Goal: Task Accomplishment & Management: Complete application form

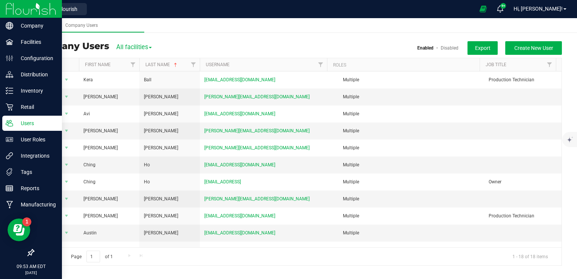
click at [35, 5] on img at bounding box center [31, 9] width 51 height 18
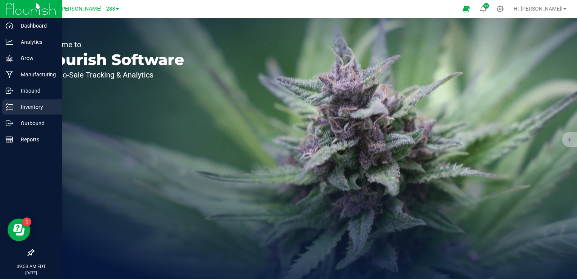
click at [32, 107] on p "Inventory" at bounding box center [35, 106] width 45 height 9
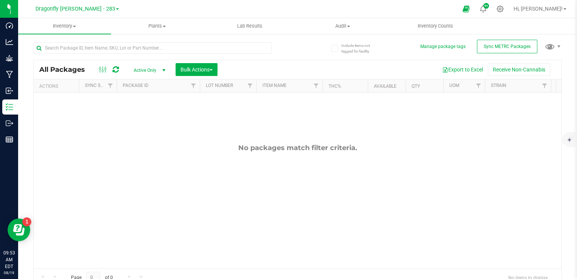
scroll to position [51, 0]
click at [99, 5] on link "Dragonfly Vega - 283" at bounding box center [77, 8] width 83 height 7
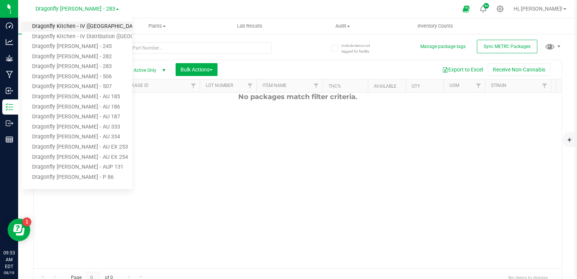
click at [93, 26] on link "Dragonfly Kitchen - IV ([GEOGRAPHIC_DATA])" at bounding box center [77, 27] width 110 height 10
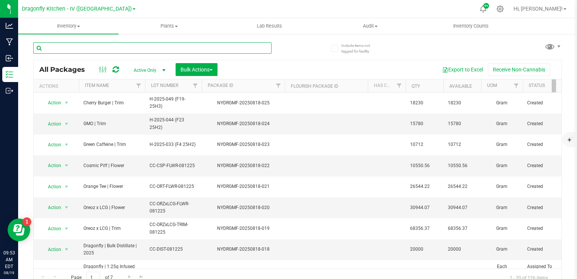
click at [130, 43] on input "text" at bounding box center [152, 47] width 238 height 11
click at [130, 51] on input "text" at bounding box center [152, 47] width 238 height 11
click at [145, 44] on input "text" at bounding box center [152, 47] width 238 height 11
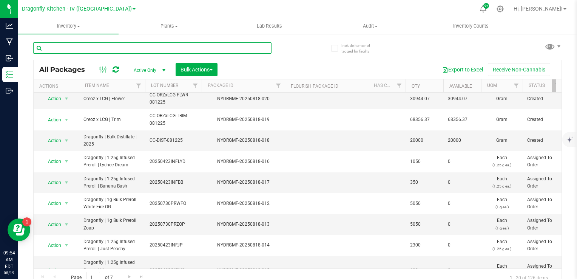
scroll to position [166, 0]
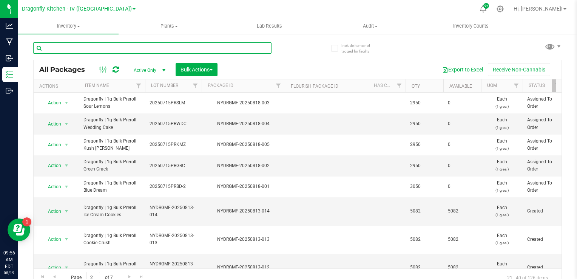
click at [238, 48] on input "text" at bounding box center [152, 47] width 238 height 11
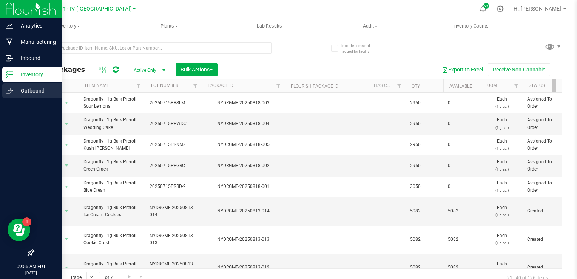
click at [29, 93] on p "Outbound" at bounding box center [35, 90] width 45 height 9
click at [38, 71] on p "Inventory" at bounding box center [35, 74] width 45 height 9
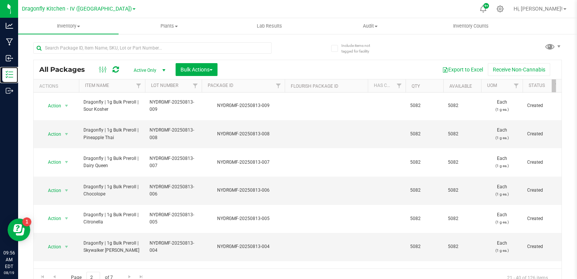
scroll to position [7, 0]
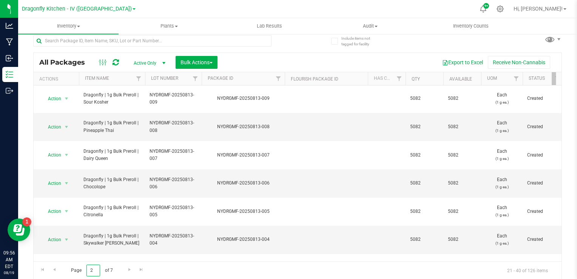
drag, startPoint x: 91, startPoint y: 270, endPoint x: 71, endPoint y: 272, distance: 20.1
click at [71, 272] on span "Page 2 of 7" at bounding box center [92, 270] width 54 height 12
type input "1"
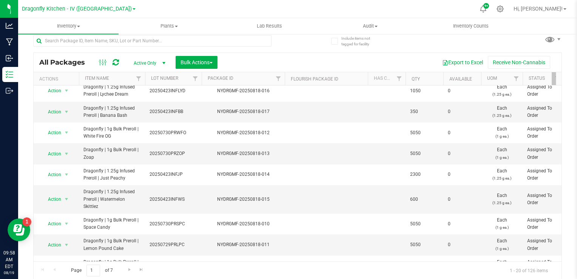
scroll to position [230, 0]
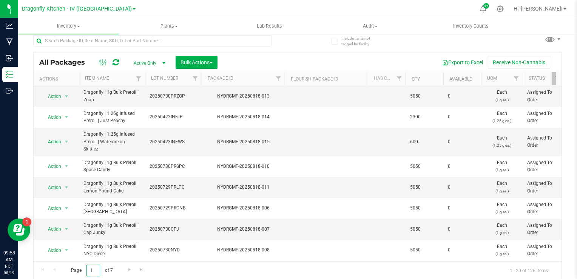
drag, startPoint x: 94, startPoint y: 267, endPoint x: 65, endPoint y: 266, distance: 28.4
click at [65, 266] on span "Page 1 of 7" at bounding box center [92, 270] width 54 height 12
type input "3"
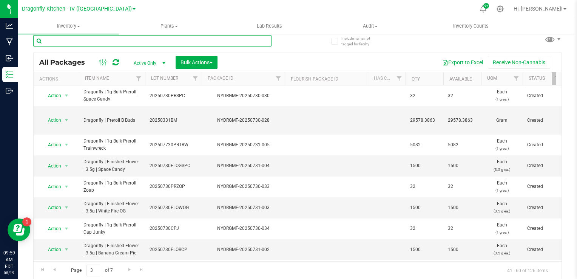
click at [145, 39] on input "text" at bounding box center [152, 40] width 238 height 11
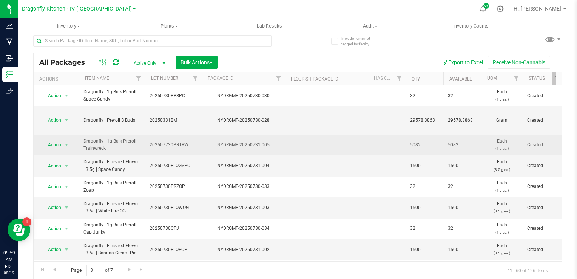
click at [112, 146] on span "Dragonfly | 1g Bulk Preroll | Trainwreck" at bounding box center [111, 145] width 57 height 14
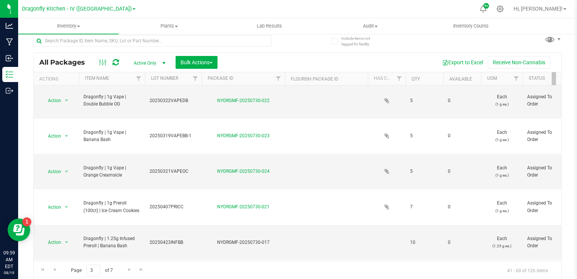
scroll to position [325, 0]
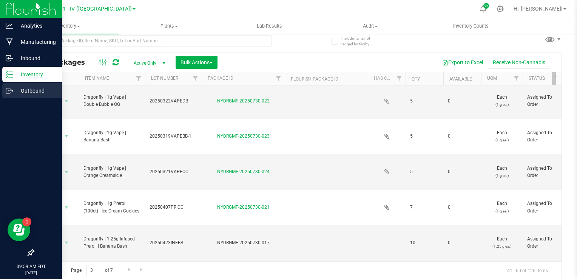
click at [12, 90] on icon at bounding box center [10, 91] width 8 height 8
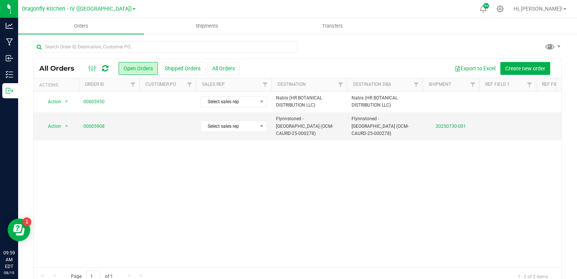
click at [142, 176] on div "Action Action Cancel order Clone order Edit order Mark as fully paid Order audi…" at bounding box center [298, 179] width 528 height 176
click at [183, 67] on button "Shipped Orders" at bounding box center [183, 68] width 46 height 13
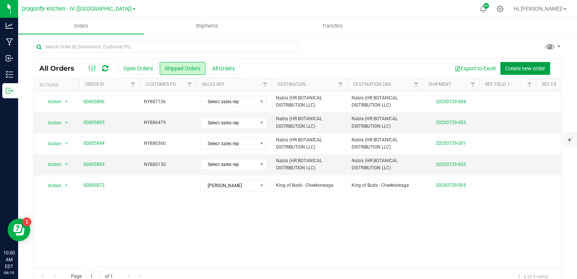
click at [515, 69] on span "Create new order" at bounding box center [525, 68] width 40 height 6
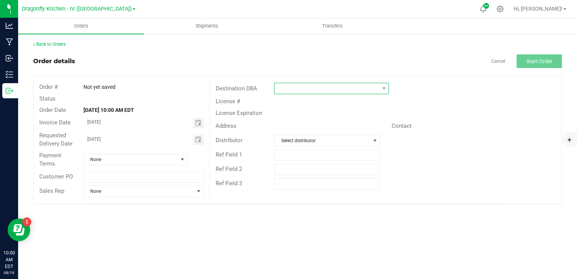
click at [299, 91] on span at bounding box center [327, 88] width 105 height 11
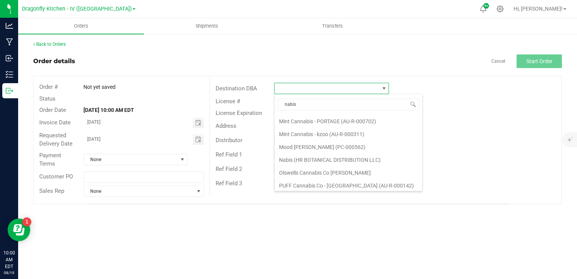
scroll to position [886, 0]
drag, startPoint x: 308, startPoint y: 102, endPoint x: 237, endPoint y: 92, distance: 71.8
click at [237, 92] on body "Analytics Manufacturing Inbound Inventory Outbound 10:00 AM EDT [DATE] 08/19 Dr…" at bounding box center [288, 139] width 577 height 279
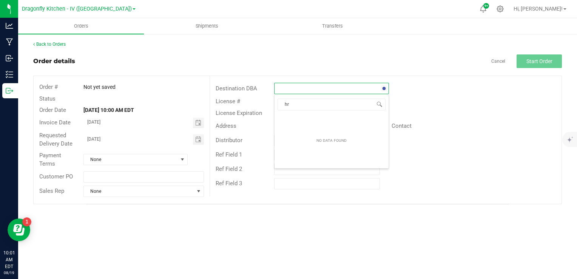
type input "h"
type input "([PERSON_NAME]"
click at [307, 122] on li "Nabis (HR BOTANICAL DISTRIBUTION LLC)" at bounding box center [332, 120] width 114 height 13
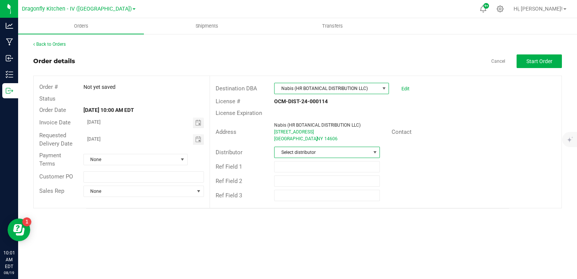
click at [320, 149] on span "Select distributor" at bounding box center [323, 152] width 96 height 11
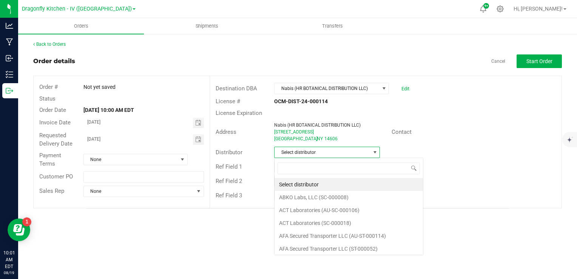
scroll to position [11, 106]
click at [323, 155] on span "Select distributor" at bounding box center [323, 152] width 96 height 11
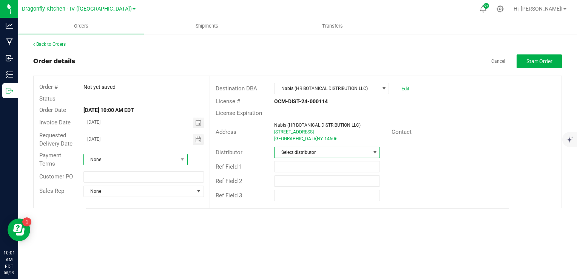
click at [169, 161] on span "None" at bounding box center [131, 159] width 94 height 11
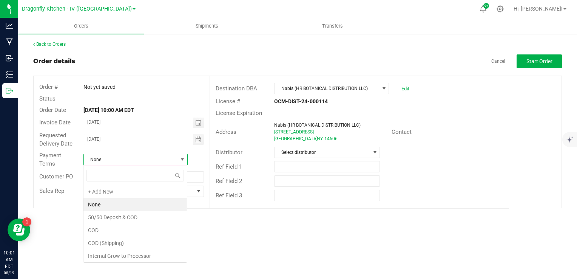
scroll to position [11, 104]
click at [169, 161] on span "None" at bounding box center [131, 159] width 94 height 11
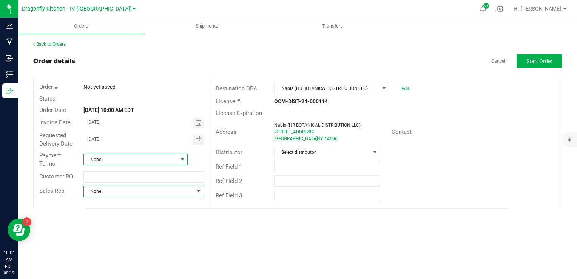
click at [201, 192] on span at bounding box center [199, 191] width 6 height 6
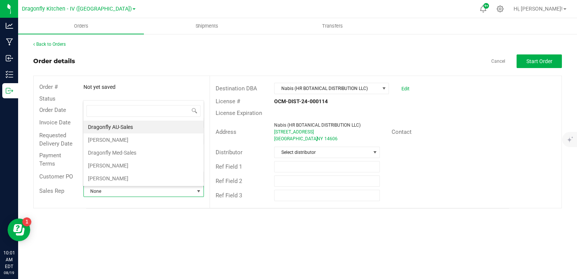
scroll to position [11, 119]
click at [201, 192] on span at bounding box center [199, 191] width 6 height 6
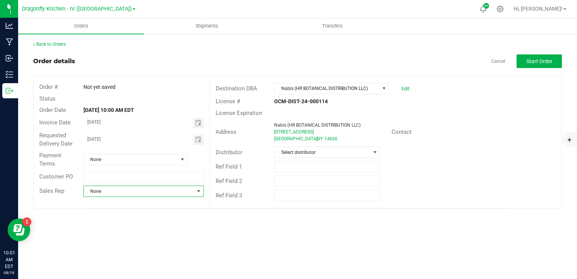
click at [156, 190] on span "None" at bounding box center [139, 191] width 111 height 11
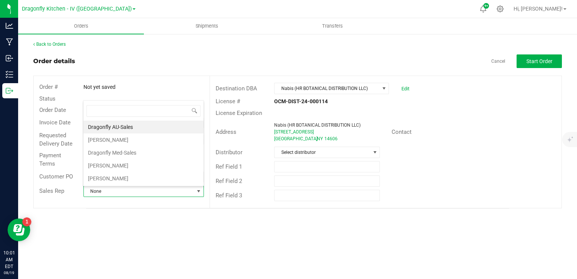
click at [156, 190] on span "None" at bounding box center [139, 191] width 111 height 11
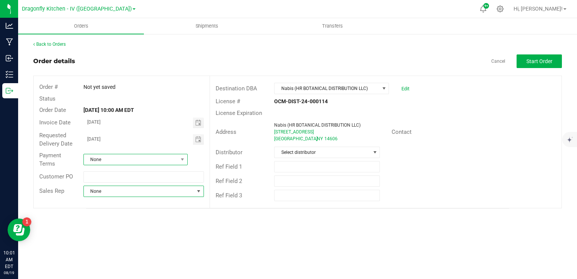
click at [158, 155] on span "None" at bounding box center [131, 159] width 94 height 11
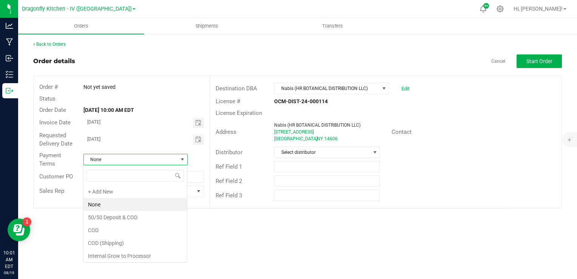
scroll to position [11, 104]
click at [158, 155] on span "None" at bounding box center [131, 159] width 94 height 11
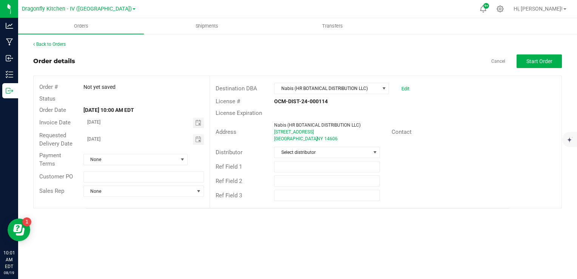
click at [236, 61] on div "Order details Cancel Start Order" at bounding box center [297, 61] width 529 height 14
click at [548, 65] on button "Start Order" at bounding box center [539, 61] width 45 height 14
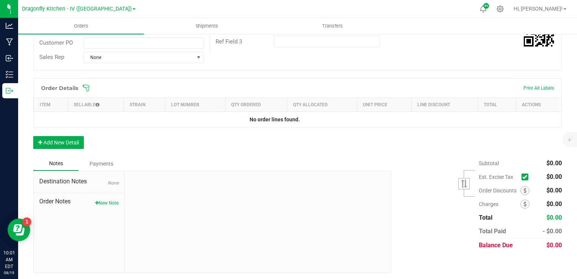
scroll to position [154, 0]
click at [73, 142] on button "Add New Detail" at bounding box center [58, 142] width 51 height 13
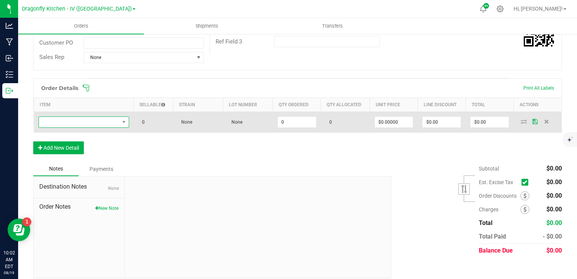
click at [115, 122] on span "NO DATA FOUND" at bounding box center [79, 122] width 80 height 11
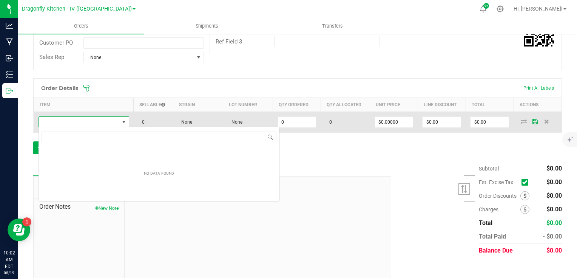
scroll to position [11, 89]
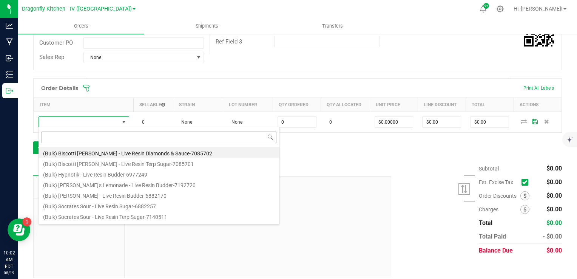
click at [107, 138] on input at bounding box center [159, 137] width 235 height 12
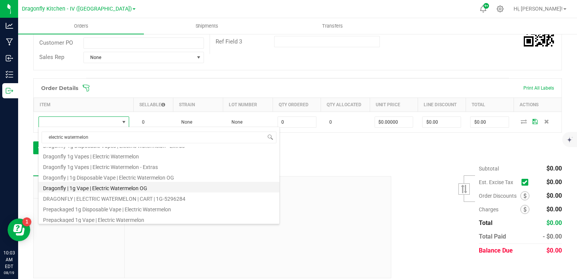
scroll to position [0, 0]
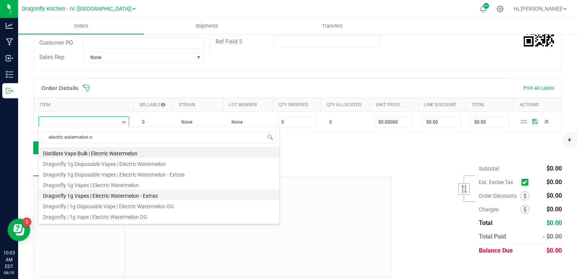
type input "electric watermelon og"
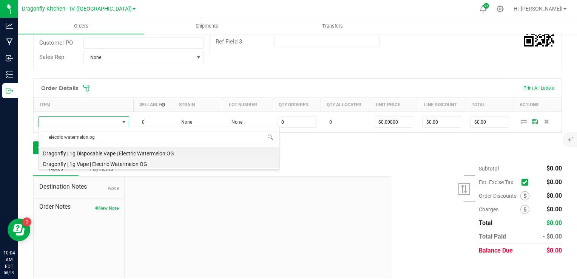
click at [139, 164] on li "Dragonfly | 1g Vape | Electric Watermelon OG" at bounding box center [159, 163] width 241 height 11
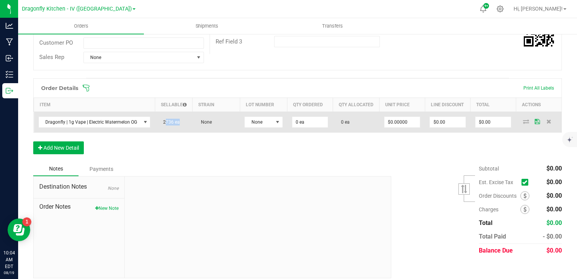
drag, startPoint x: 176, startPoint y: 128, endPoint x: 156, endPoint y: 127, distance: 19.3
click at [156, 127] on td "2736 ea" at bounding box center [173, 121] width 37 height 21
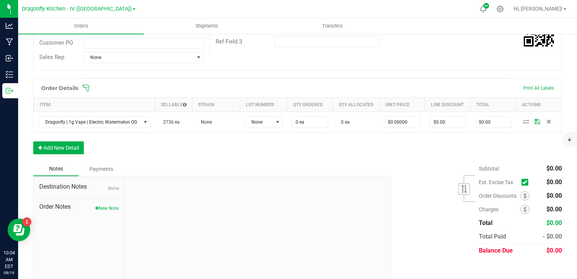
drag, startPoint x: 156, startPoint y: 127, endPoint x: 196, endPoint y: 161, distance: 53.0
click at [196, 161] on div "Order Details Print All Labels Item Sellable Strain Lot Number Qty Ordered Qty …" at bounding box center [297, 119] width 529 height 83
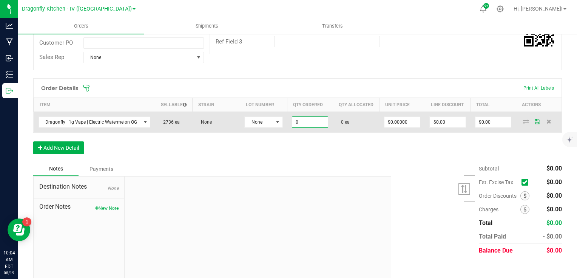
click at [302, 127] on input "0" at bounding box center [310, 122] width 36 height 11
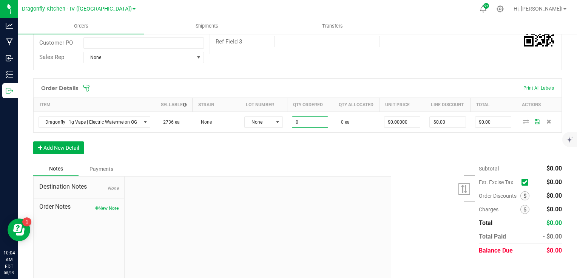
type input "0 ea"
click at [178, 156] on div "Order Details Print All Labels Item Sellable Strain Lot Number Qty Ordered Qty …" at bounding box center [297, 119] width 529 height 83
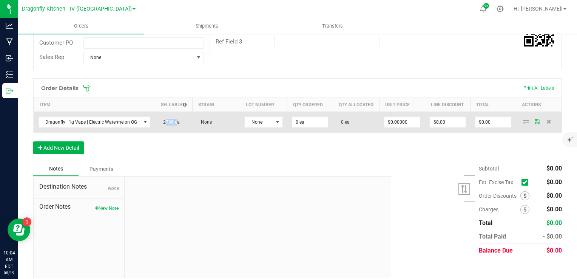
drag, startPoint x: 173, startPoint y: 127, endPoint x: 157, endPoint y: 128, distance: 16.7
click at [157, 128] on td "2736 ea" at bounding box center [173, 121] width 37 height 21
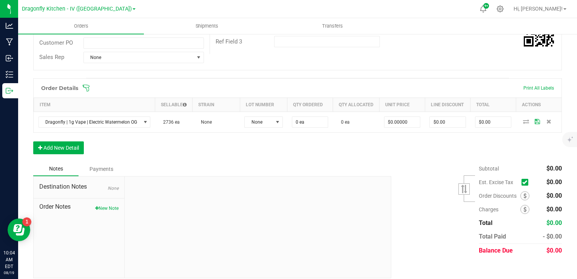
drag, startPoint x: 157, startPoint y: 128, endPoint x: 181, endPoint y: 158, distance: 38.1
click at [181, 158] on div "Order Details Print All Labels Item Sellable Strain Lot Number Qty Ordered Qty …" at bounding box center [297, 119] width 529 height 83
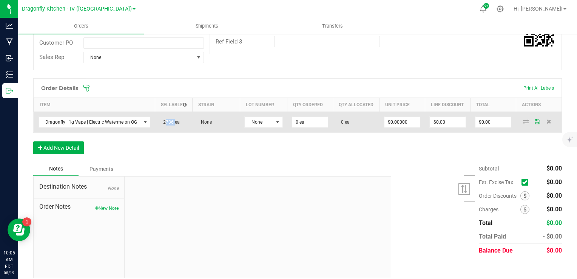
drag, startPoint x: 171, startPoint y: 124, endPoint x: 160, endPoint y: 125, distance: 10.6
click at [160, 125] on span "2736 ea" at bounding box center [169, 121] width 20 height 5
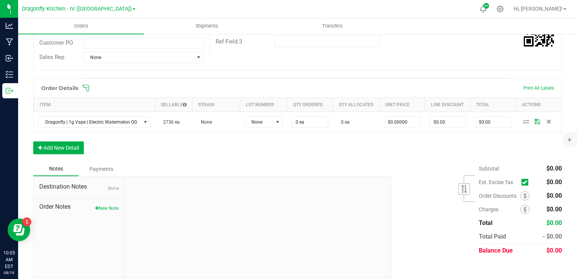
drag, startPoint x: 160, startPoint y: 125, endPoint x: 187, endPoint y: 159, distance: 43.8
click at [187, 159] on div "Order Details Print All Labels Item Sellable Strain Lot Number Qty Ordered Qty …" at bounding box center [297, 119] width 529 height 83
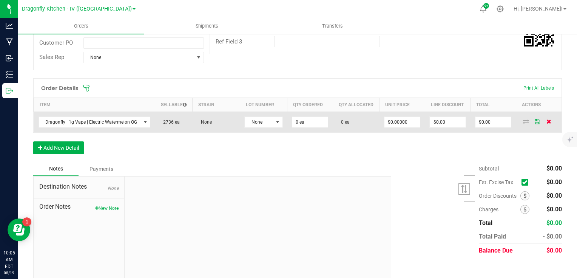
click at [547, 124] on icon at bounding box center [549, 121] width 5 height 5
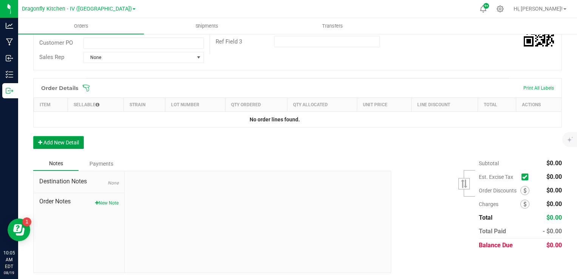
click at [71, 138] on button "Add New Detail" at bounding box center [58, 142] width 51 height 13
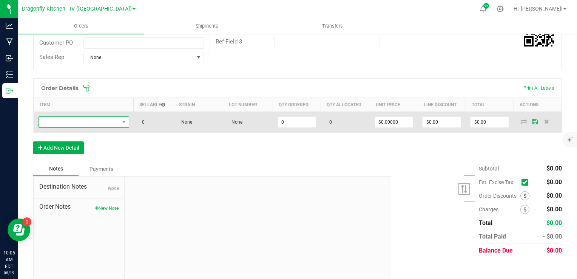
click at [89, 122] on span "NO DATA FOUND" at bounding box center [79, 122] width 80 height 11
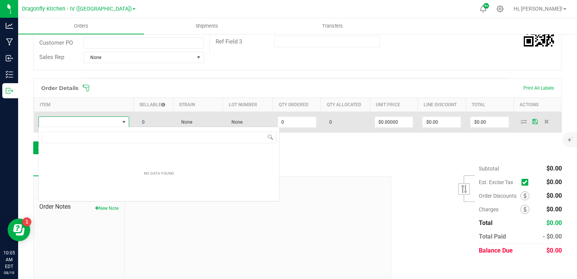
scroll to position [11, 89]
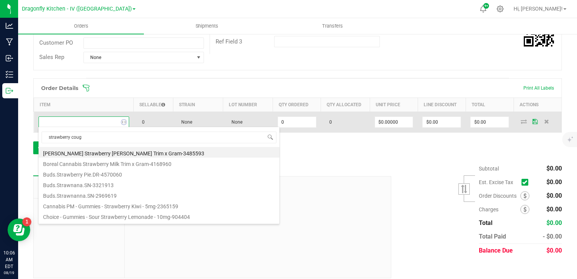
type input "strawberry cough"
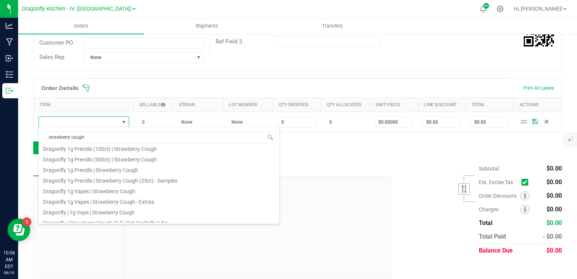
scroll to position [129, 0]
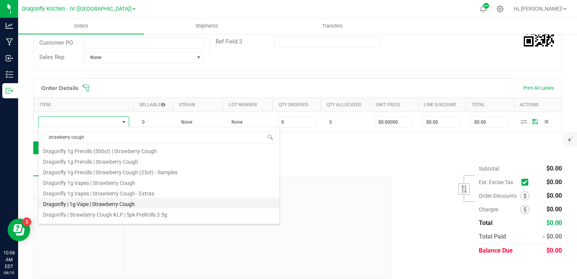
click at [148, 202] on li "Dragonfly | 1g Vape | Strawberry Cough" at bounding box center [159, 203] width 241 height 11
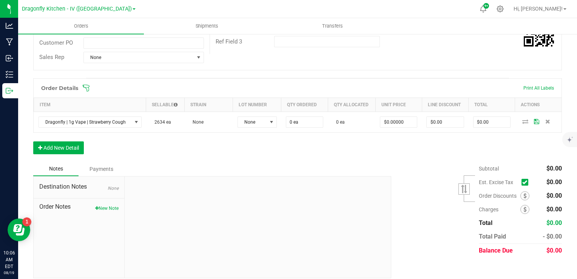
click at [223, 156] on div "Order Details Print All Labels Item Sellable Strain Lot Number Qty Ordered Qty …" at bounding box center [297, 119] width 529 height 83
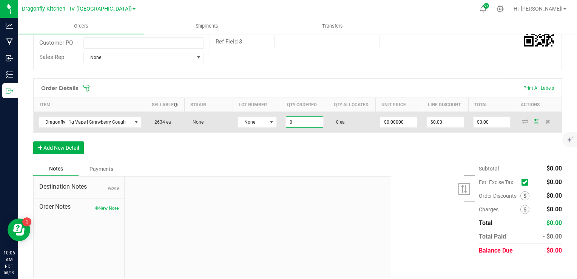
click at [299, 122] on input "0" at bounding box center [304, 122] width 37 height 11
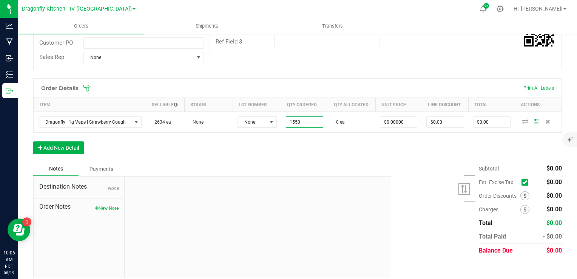
type input "1550 ea"
click at [299, 153] on div "Order Details Print All Labels Item Sellable Strain Lot Number Qty Ordered Qty …" at bounding box center [297, 119] width 529 height 83
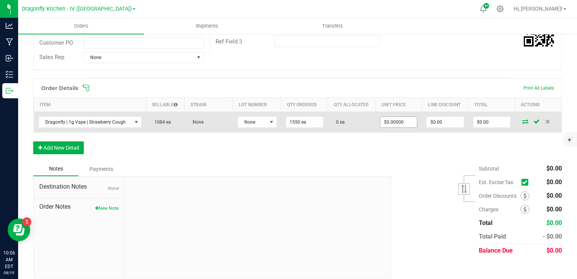
type input "0"
click at [388, 123] on input "0" at bounding box center [398, 122] width 37 height 11
click at [397, 119] on input "0" at bounding box center [398, 122] width 37 height 11
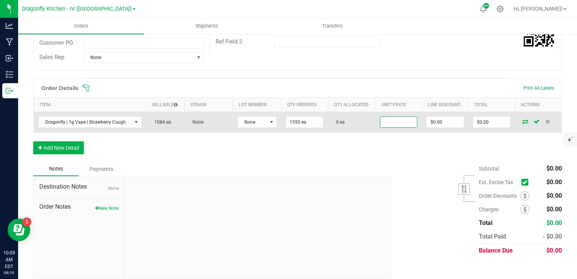
click at [385, 124] on input at bounding box center [398, 122] width 37 height 11
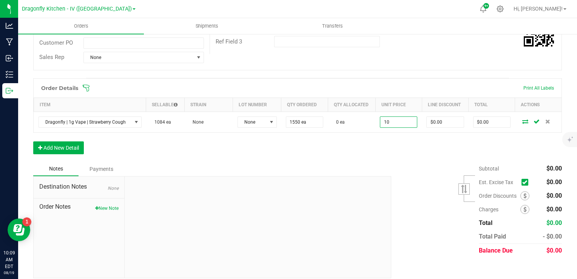
type input "$10.00000"
type input "$15,500.00"
click at [402, 156] on div "Order Details Print All Labels Item Sellable Strain Lot Number Qty Ordered Qty …" at bounding box center [297, 119] width 529 height 83
click at [406, 154] on div "Order Details Print All Labels Item Sellable Strain Lot Number Qty Ordered Qty …" at bounding box center [297, 119] width 529 height 83
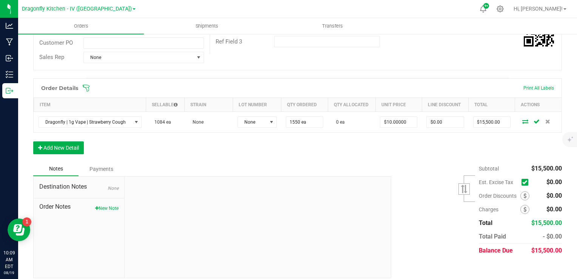
click at [470, 146] on div "Order Details Print All Labels Item Sellable Strain Lot Number Qty Ordered Qty …" at bounding box center [297, 119] width 529 height 83
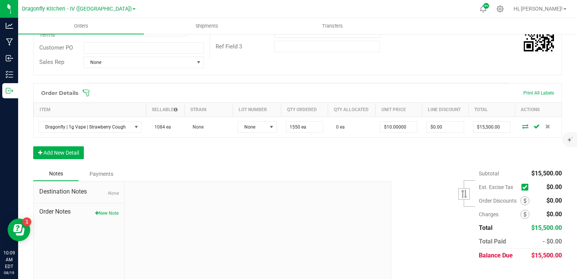
scroll to position [148, 0]
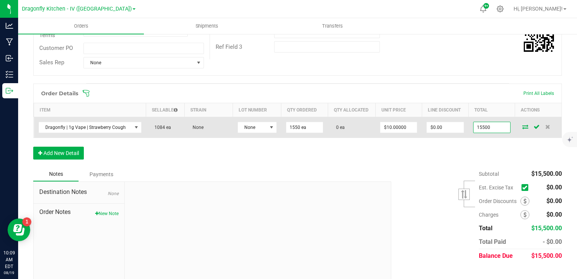
click at [476, 129] on input "15500" at bounding box center [492, 127] width 37 height 11
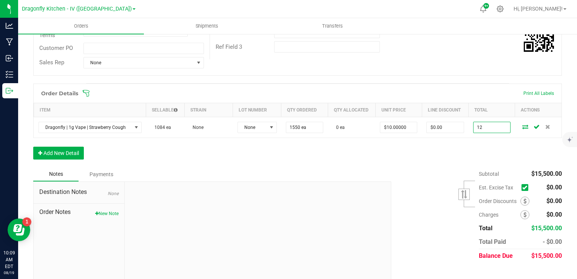
type input "12"
type input "$0.00774"
type input "$12.00"
click at [468, 146] on div "Order Details Print All Labels Item Sellable Strain Lot Number Qty Ordered Qty …" at bounding box center [297, 124] width 529 height 83
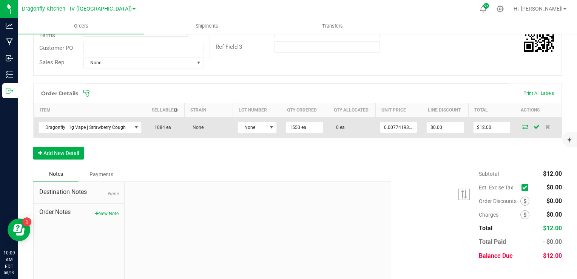
click at [394, 126] on input "0.007741935483870968" at bounding box center [398, 127] width 37 height 11
type input "$0.00774"
type input "12"
click at [487, 125] on input "12" at bounding box center [492, 127] width 37 height 11
type input "0.007741935483870968"
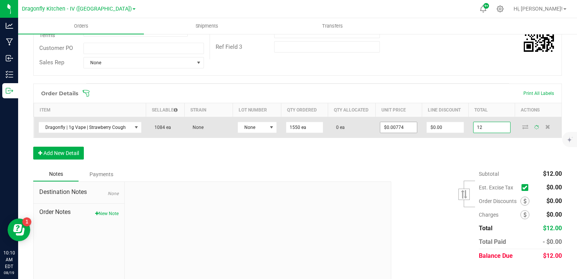
type input "$12.00"
click at [387, 127] on input "0.007741935483870968" at bounding box center [398, 127] width 37 height 11
type input "1"
click at [387, 127] on input "0.007741935483870968" at bounding box center [398, 127] width 37 height 11
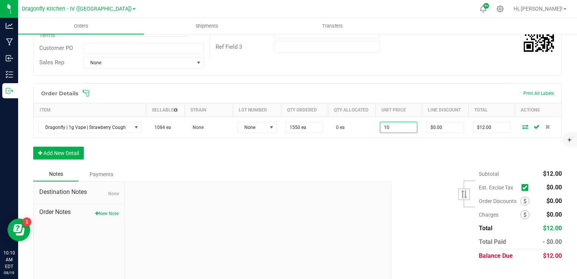
type input "$10.00000"
type input "$15,500.00"
click at [393, 149] on div "Order Details Print All Labels Item Sellable Strain Lot Number Qty Ordered Qty …" at bounding box center [297, 124] width 529 height 83
click at [433, 149] on div "Order Details Print All Labels Item Sellable Strain Lot Number Qty Ordered Qty …" at bounding box center [297, 124] width 529 height 83
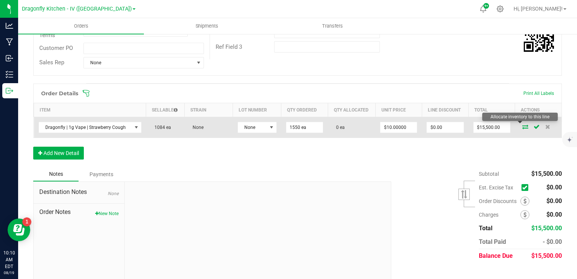
click at [522, 125] on icon at bounding box center [525, 126] width 6 height 5
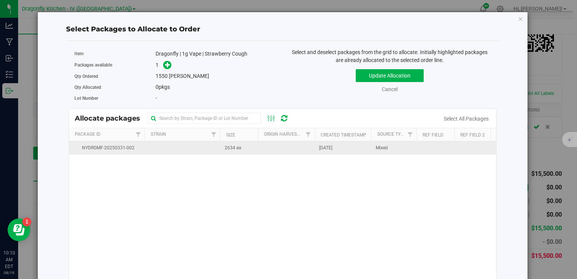
click at [274, 149] on td at bounding box center [286, 147] width 57 height 13
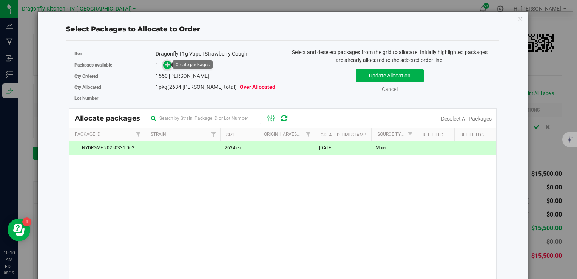
click at [166, 67] on icon at bounding box center [167, 64] width 5 height 5
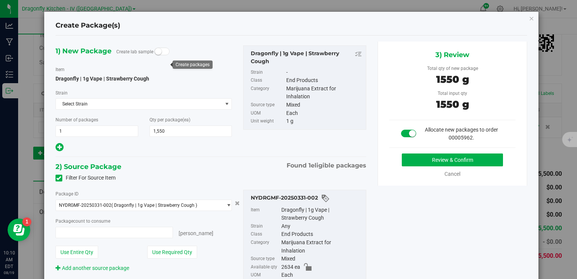
type input "1550 ea"
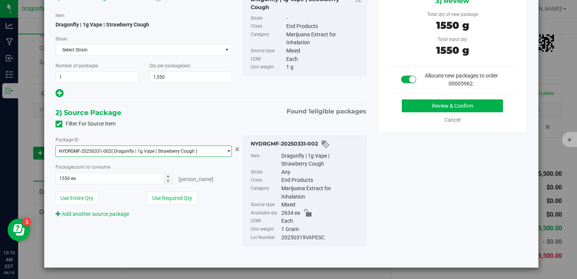
click at [144, 150] on span "( Dragonfly | 1g Vape | Strawberry Cough )" at bounding box center [154, 150] width 86 height 5
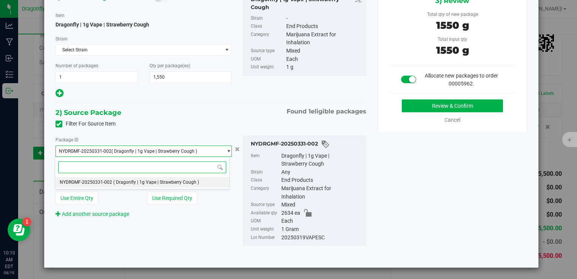
click at [138, 183] on span "( Dragonfly | 1g Vape | Strawberry Cough )" at bounding box center [156, 181] width 86 height 5
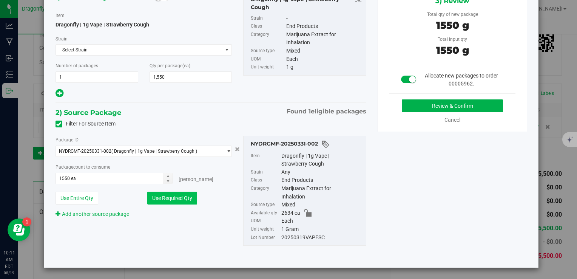
click at [164, 203] on button "Use Required Qty" at bounding box center [172, 198] width 50 height 13
click at [427, 104] on button "Review & Confirm" at bounding box center [452, 105] width 101 height 13
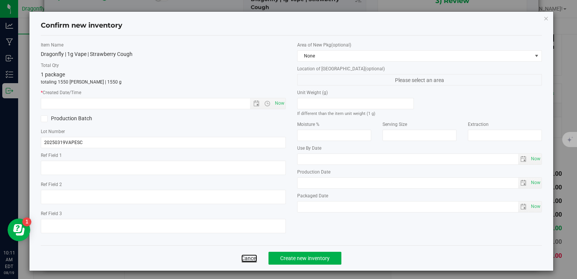
click at [247, 257] on link "Cancel" at bounding box center [249, 258] width 16 height 8
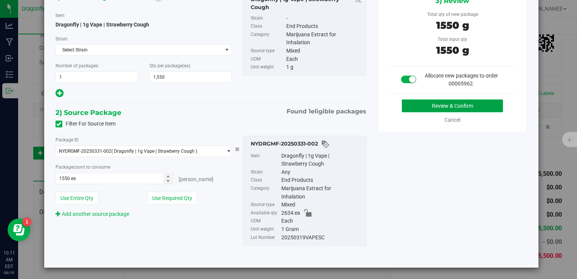
click at [419, 102] on button "Review & Confirm" at bounding box center [452, 105] width 101 height 13
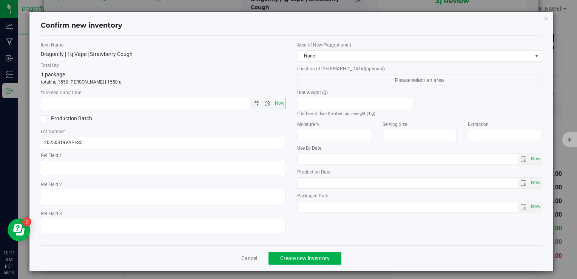
click at [264, 104] on span "Open the time view" at bounding box center [267, 103] width 6 height 6
click at [275, 102] on span "Now" at bounding box center [279, 103] width 13 height 11
type input "[DATE] 10:11 AM"
click at [287, 259] on span "Create new inventory" at bounding box center [304, 258] width 49 height 6
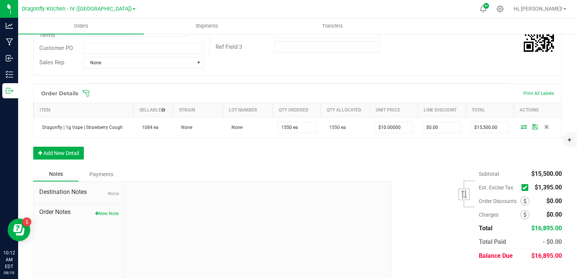
click at [331, 164] on div "Order Details Print All Labels Item Sellable Strain Lot Number Qty Ordered Qty …" at bounding box center [297, 124] width 529 height 83
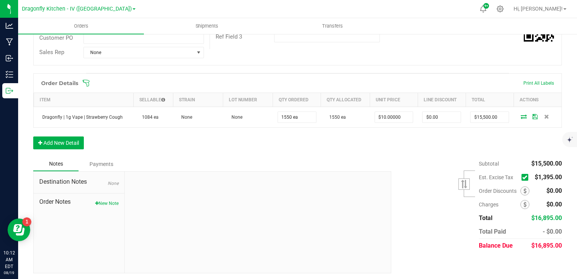
click at [320, 153] on div "Order Details Print All Labels Item Sellable Strain Lot Number Qty Ordered Qty …" at bounding box center [297, 114] width 529 height 83
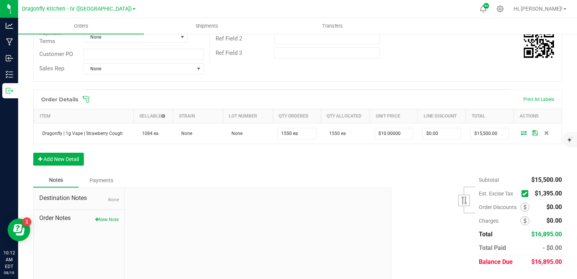
scroll to position [142, 0]
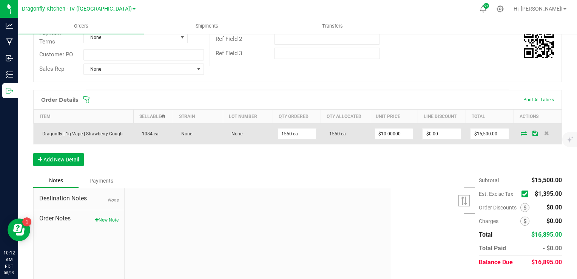
drag, startPoint x: 123, startPoint y: 133, endPoint x: 37, endPoint y: 131, distance: 86.2
click at [37, 131] on td "Dragonfly | 1g Vape | Strawberry Cough" at bounding box center [84, 133] width 100 height 21
copy span "Dragonfly | 1g Vape | Strawberry Cough"
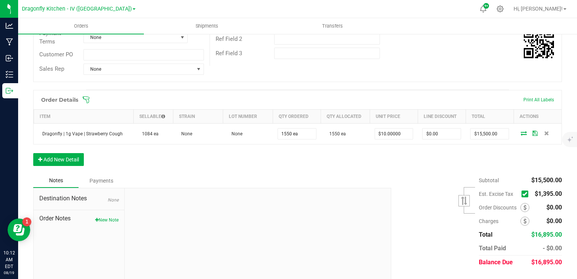
click at [209, 174] on div "Notes Payments" at bounding box center [209, 180] width 352 height 14
click at [57, 156] on button "Add New Detail" at bounding box center [58, 159] width 51 height 13
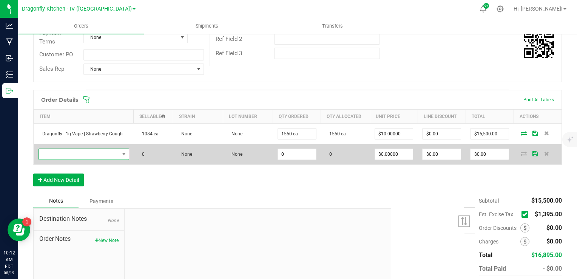
click at [63, 154] on span "NO DATA FOUND" at bounding box center [79, 154] width 80 height 11
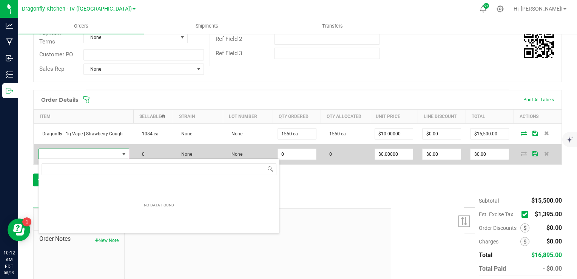
scroll to position [11, 88]
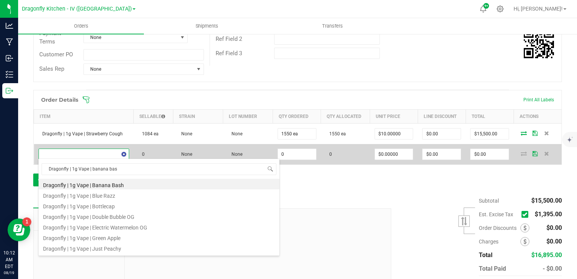
type input "Dragonfly | 1g Vape | banana bash"
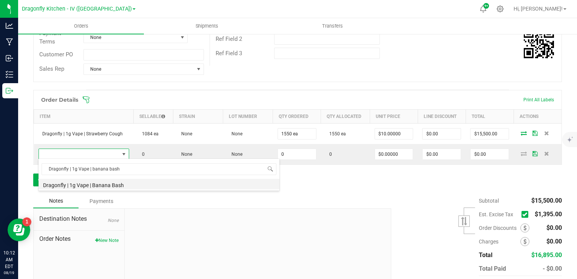
click at [113, 186] on li "Dragonfly | 1g Vape | Banana Bash" at bounding box center [159, 184] width 241 height 11
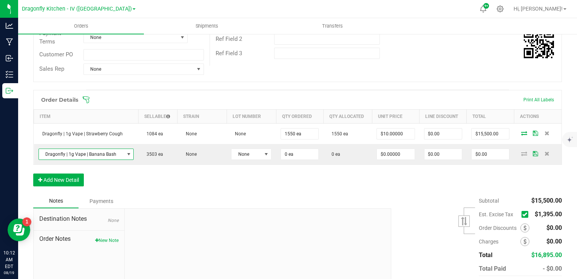
click at [206, 175] on div "Order Details Print All Labels Item Sellable Strain Lot Number Qty Ordered Qty …" at bounding box center [297, 142] width 529 height 104
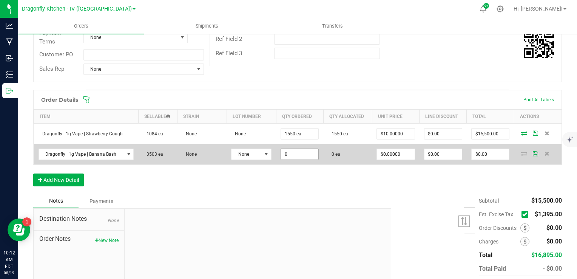
click at [290, 151] on input "0" at bounding box center [299, 154] width 37 height 11
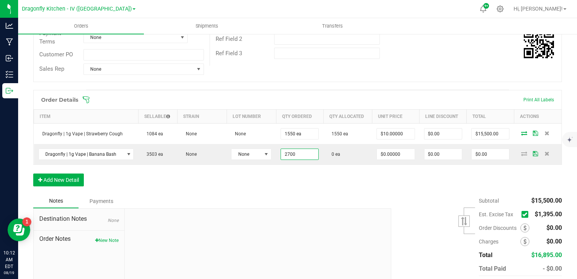
type input "2700 ea"
click at [287, 174] on div "Order Details Print All Labels Item Sellable Strain Lot Number Qty Ordered Qty …" at bounding box center [297, 142] width 529 height 104
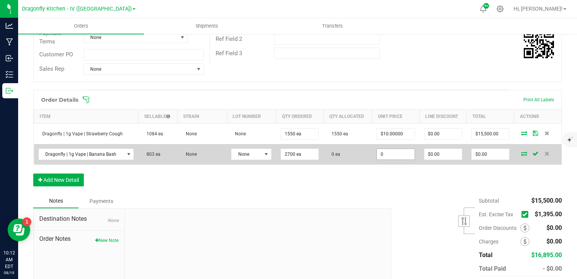
click at [377, 149] on input "0" at bounding box center [395, 154] width 37 height 11
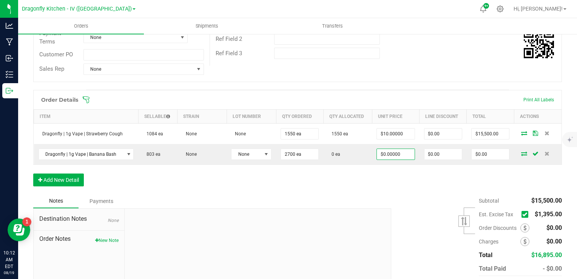
click at [375, 187] on div "Order Details Print All Labels Item Sellable Strain Lot Number Qty Ordered Qty …" at bounding box center [297, 142] width 529 height 104
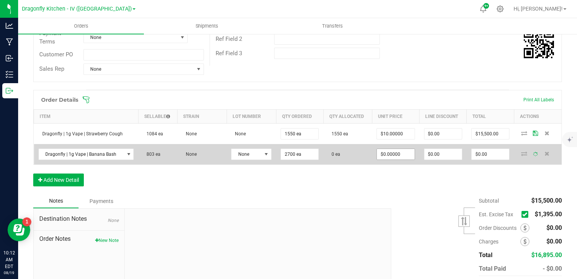
type input "0"
click at [389, 155] on input "0" at bounding box center [395, 154] width 37 height 11
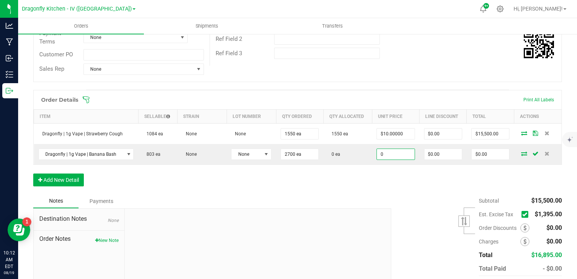
type input "$0.00000"
click at [374, 185] on div "Order Details Print All Labels Item Sellable Strain Lot Number Qty Ordered Qty …" at bounding box center [297, 142] width 529 height 104
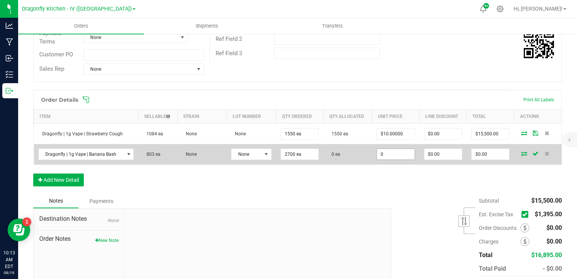
click at [398, 156] on input "0" at bounding box center [395, 154] width 37 height 11
type input "$10.00000"
type input "$27,000.00"
click at [393, 161] on td "$10.00000" at bounding box center [395, 154] width 47 height 20
drag, startPoint x: 161, startPoint y: 152, endPoint x: 131, endPoint y: 155, distance: 29.2
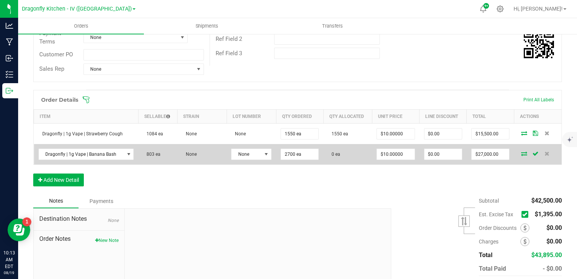
click at [131, 155] on outbound-order-line-row "Dragonfly | 1g Vape | Banana Bash 803 ea None None 2700 ea 0 ea $10.00000 $0.00…" at bounding box center [298, 154] width 528 height 20
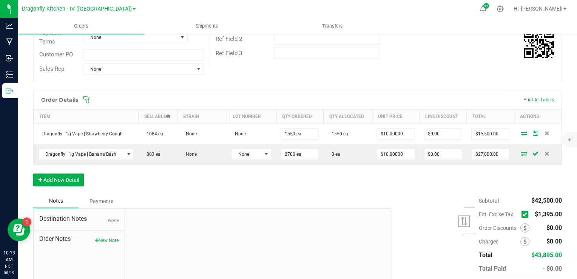
drag, startPoint x: 131, startPoint y: 155, endPoint x: 155, endPoint y: 179, distance: 33.7
click at [155, 179] on div "Order Details Print All Labels Item Sellable Strain Lot Number Qty Ordered Qty …" at bounding box center [297, 142] width 529 height 104
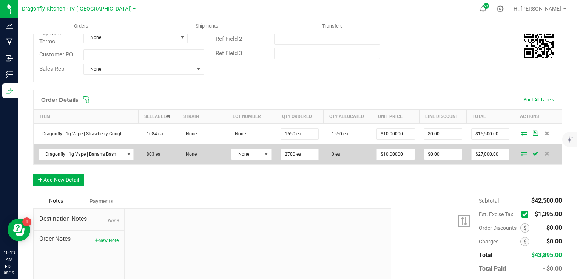
click at [521, 152] on icon at bounding box center [524, 153] width 6 height 5
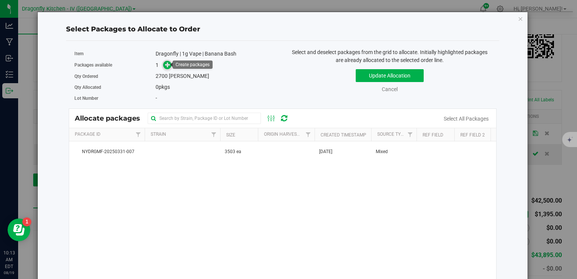
click at [166, 67] on icon at bounding box center [167, 64] width 5 height 5
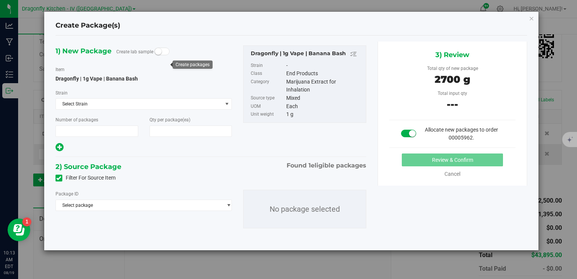
type input "1"
type input "2,700"
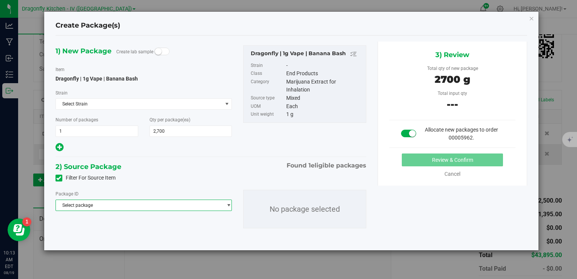
click at [179, 206] on span "Select package" at bounding box center [139, 205] width 167 height 11
click at [167, 237] on span "( Dragonfly | 1g Vape | Banana Bash )" at bounding box center [152, 235] width 76 height 5
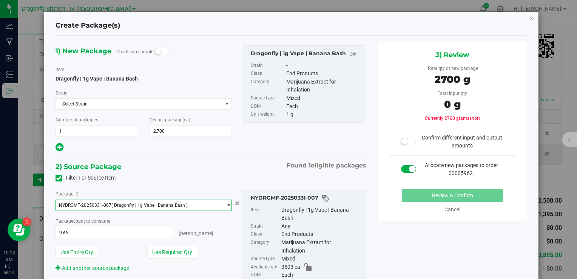
click at [179, 185] on div "Package ID NYDRGMF-20250331-007 ( Dragonfly | 1g Vape | Banana Bash ) NYDRGMF-2…" at bounding box center [211, 245] width 322 height 122
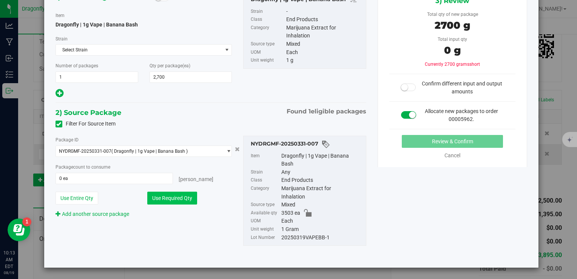
click at [190, 196] on button "Use Required Qty" at bounding box center [172, 198] width 50 height 13
type input "2700 ea"
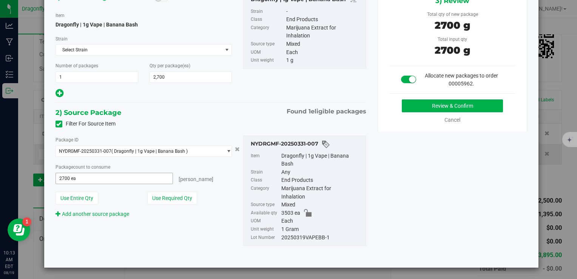
click at [157, 181] on span "2700 ea 2700" at bounding box center [115, 178] width 118 height 11
click at [157, 181] on input "2700" at bounding box center [114, 178] width 117 height 11
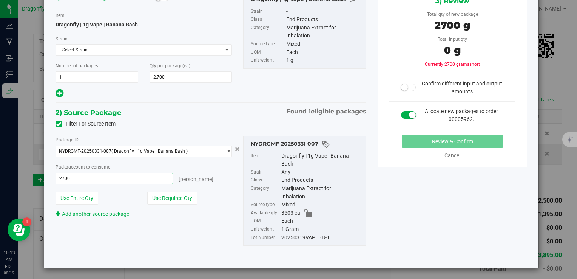
type input "0"
click at [191, 136] on div "Package ID" at bounding box center [144, 140] width 177 height 8
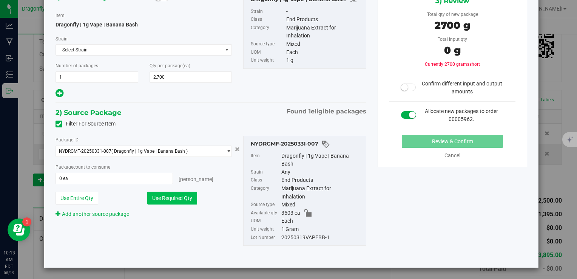
click at [175, 196] on button "Use Required Qty" at bounding box center [172, 198] width 50 height 13
type input "2700 ea"
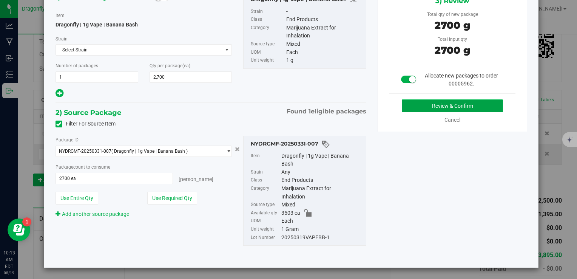
click at [430, 105] on button "Review & Confirm" at bounding box center [452, 105] width 101 height 13
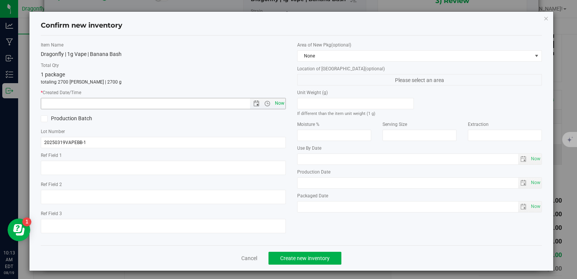
click at [275, 102] on span "Now" at bounding box center [279, 103] width 13 height 11
type input "[DATE] 10:13 AM"
click at [257, 74] on div "1 package totaling 2700 [PERSON_NAME] | 2700 g" at bounding box center [163, 78] width 245 height 15
click at [293, 258] on span "Create new inventory" at bounding box center [304, 258] width 49 height 6
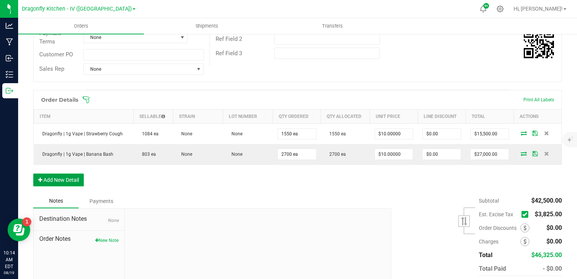
drag, startPoint x: 70, startPoint y: 183, endPoint x: 55, endPoint y: 178, distance: 15.7
click at [55, 178] on button "Add New Detail" at bounding box center [58, 179] width 51 height 13
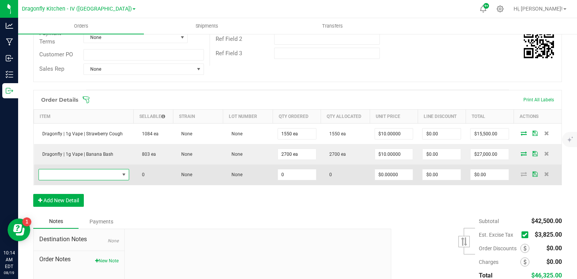
drag, startPoint x: 97, startPoint y: 170, endPoint x: 90, endPoint y: 172, distance: 7.3
click at [90, 172] on span "NO DATA FOUND" at bounding box center [79, 174] width 80 height 11
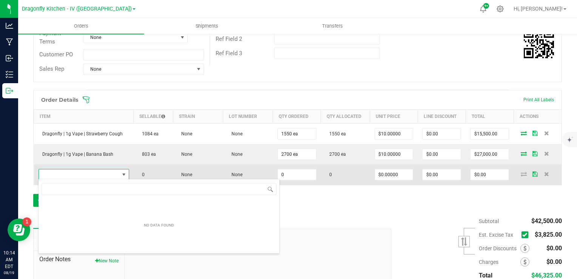
scroll to position [11, 88]
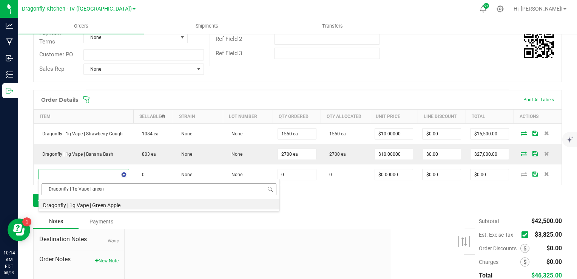
type input "Dragonfly | 1g Vape | green"
click at [130, 204] on li "Dragonfly | 1g Vape | Green Apple" at bounding box center [159, 204] width 241 height 11
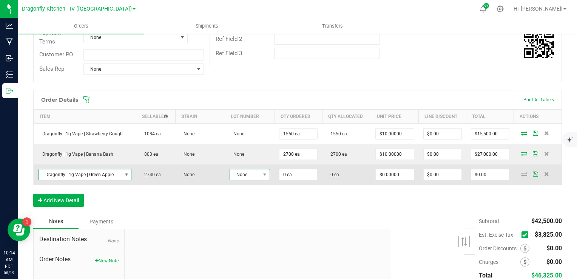
click at [265, 175] on span at bounding box center [264, 174] width 9 height 11
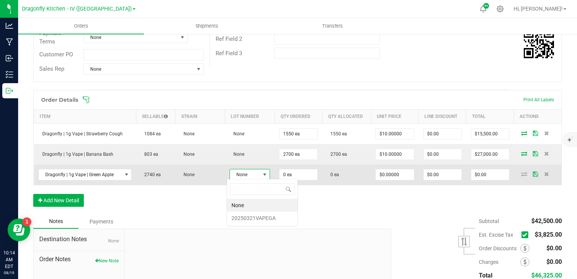
scroll to position [11, 40]
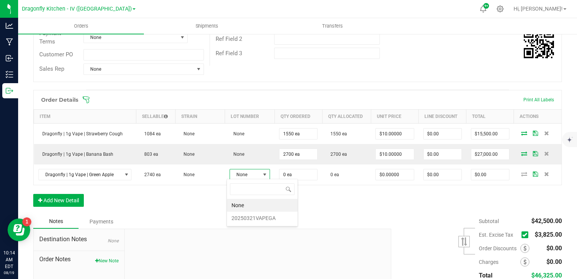
click at [338, 214] on div "Notes Payments" at bounding box center [209, 221] width 352 height 14
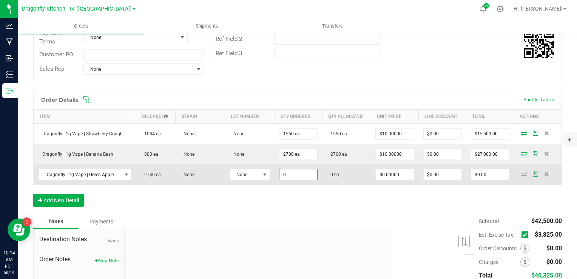
drag, startPoint x: 298, startPoint y: 176, endPoint x: 285, endPoint y: 173, distance: 13.4
click at [285, 173] on input "0" at bounding box center [299, 174] width 38 height 11
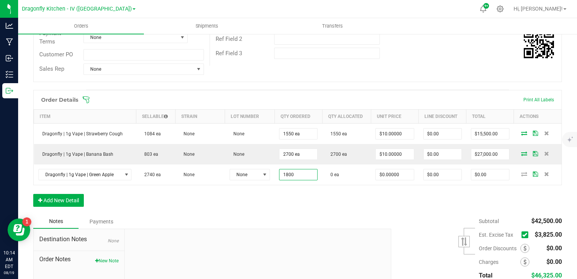
type input "1800 ea"
click at [332, 214] on div "Notes Payments" at bounding box center [209, 221] width 352 height 14
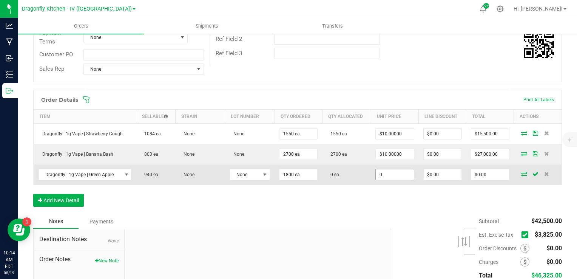
click at [390, 175] on input "0" at bounding box center [395, 174] width 38 height 11
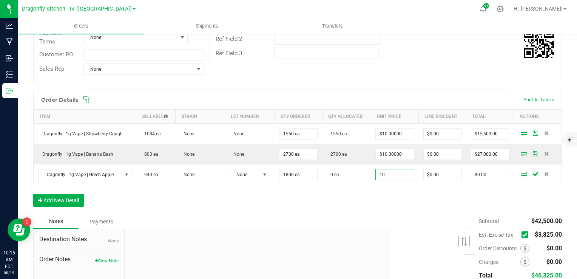
type input "$10.00000"
type input "$18,000.00"
click at [393, 191] on div "Order Details Print All Labels Item Sellable Strain Lot Number Qty Ordered Qty …" at bounding box center [297, 152] width 529 height 124
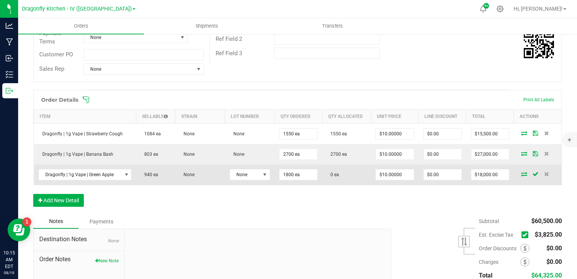
click at [521, 172] on icon at bounding box center [524, 174] width 6 height 5
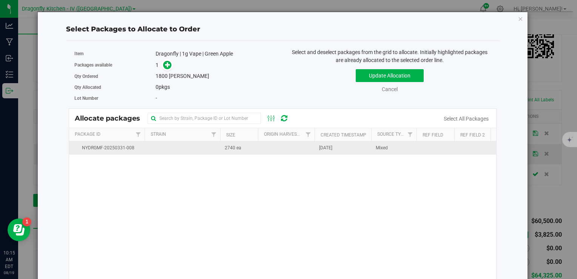
click at [215, 150] on td at bounding box center [183, 147] width 76 height 13
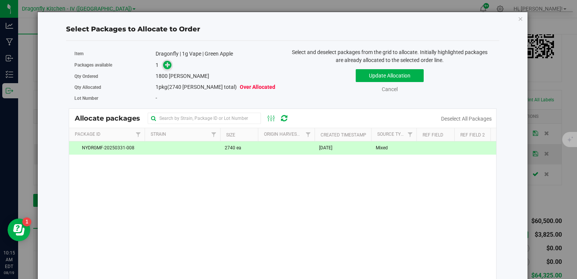
drag, startPoint x: 164, startPoint y: 69, endPoint x: 163, endPoint y: 64, distance: 4.5
click at [163, 64] on span at bounding box center [167, 64] width 9 height 9
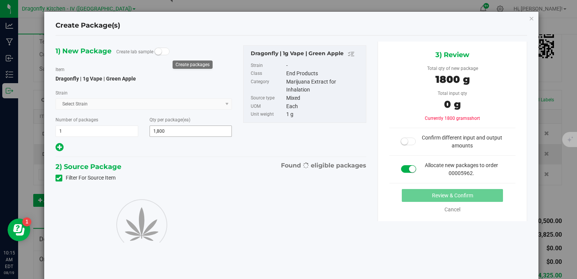
type input "1,800"
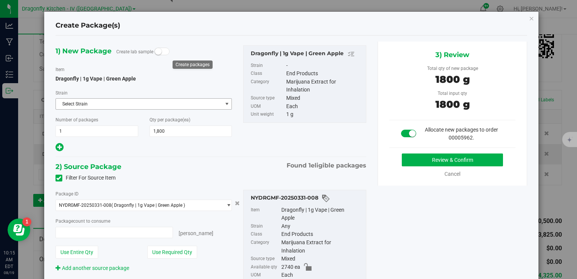
type input "1800 ea"
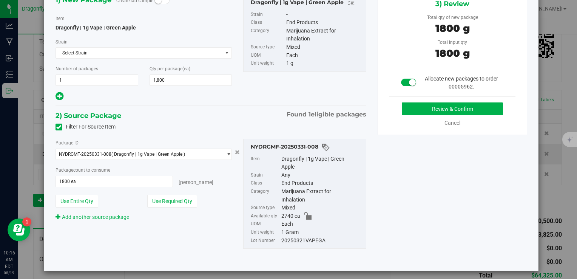
scroll to position [54, 0]
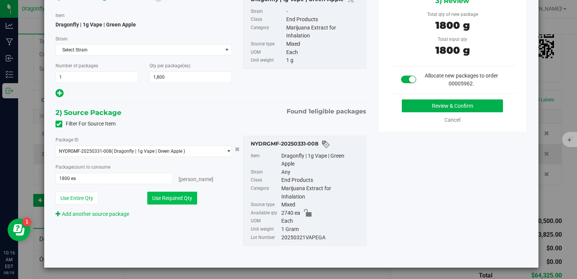
click at [182, 200] on button "Use Required Qty" at bounding box center [172, 198] width 50 height 13
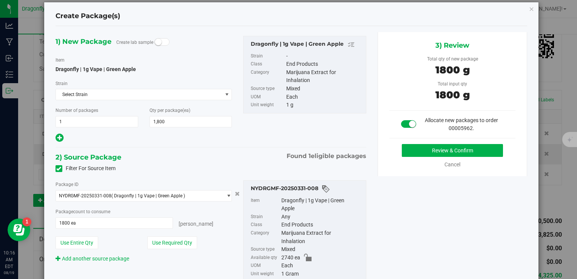
scroll to position [0, 0]
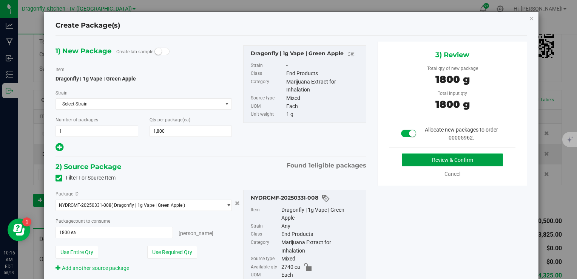
click at [419, 162] on button "Review & Confirm" at bounding box center [452, 159] width 101 height 13
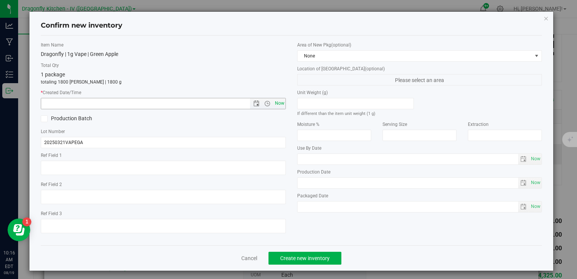
click at [280, 104] on span "Now" at bounding box center [279, 103] width 13 height 11
type input "[DATE] 10:16 AM"
click at [308, 262] on button "Create new inventory" at bounding box center [305, 258] width 73 height 13
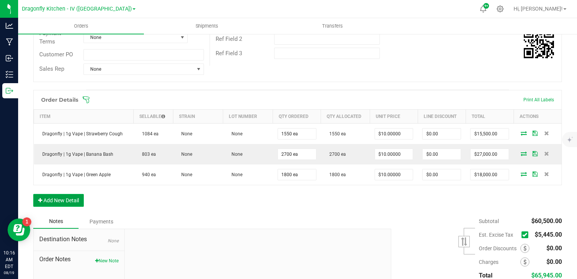
click at [72, 197] on button "Add New Detail" at bounding box center [58, 200] width 51 height 13
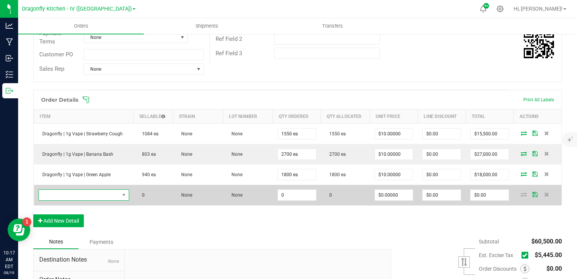
click at [73, 191] on span "NO DATA FOUND" at bounding box center [79, 195] width 80 height 11
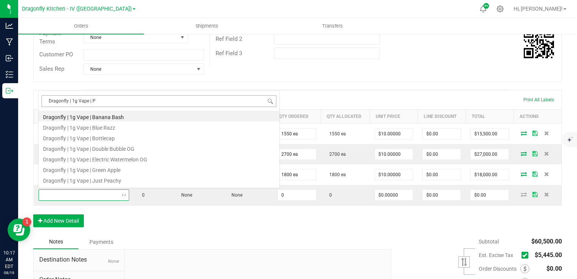
scroll to position [13, 0]
type input "Dragonfly | 1g Vape | Pa"
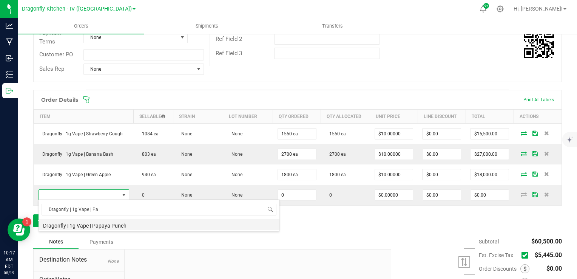
click at [129, 224] on li "Dragonfly | 1g Vape | Papaya Punch" at bounding box center [159, 224] width 241 height 11
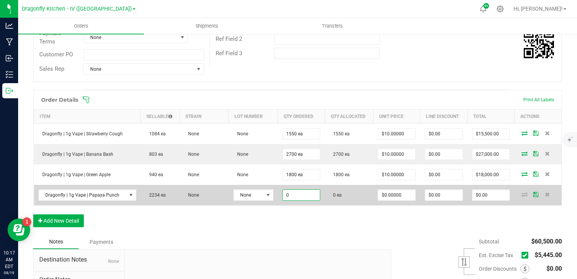
click at [298, 197] on input "0" at bounding box center [301, 195] width 37 height 11
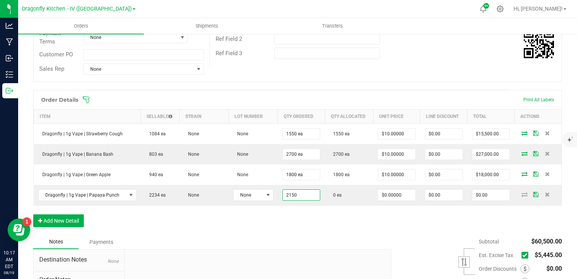
type input "2150 ea"
click at [327, 220] on div "Order Details Print All Labels Item Sellable Strain Lot Number Qty Ordered Qty …" at bounding box center [297, 162] width 529 height 145
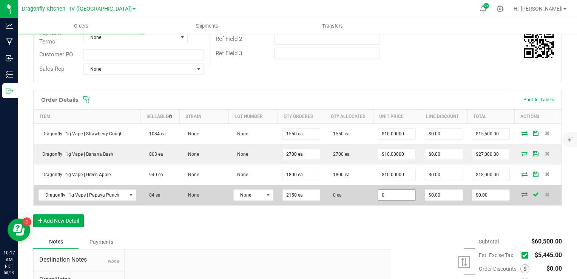
click at [379, 195] on input "0" at bounding box center [396, 195] width 37 height 11
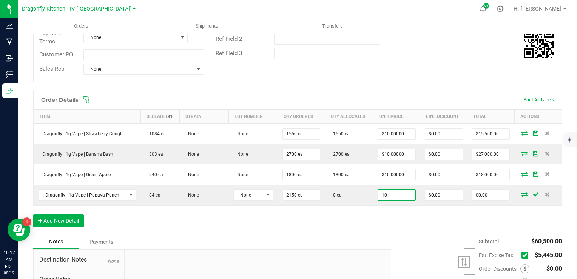
type input "$10.00000"
type input "$21,500.00"
click at [391, 218] on div "Order Details Print All Labels Item Sellable Strain Lot Number Qty Ordered Qty …" at bounding box center [297, 162] width 529 height 145
drag, startPoint x: 517, startPoint y: 195, endPoint x: 431, endPoint y: 223, distance: 90.0
click at [431, 223] on div "Order Details Print All Labels Item Sellable Strain Lot Number Qty Ordered Qty …" at bounding box center [297, 162] width 529 height 145
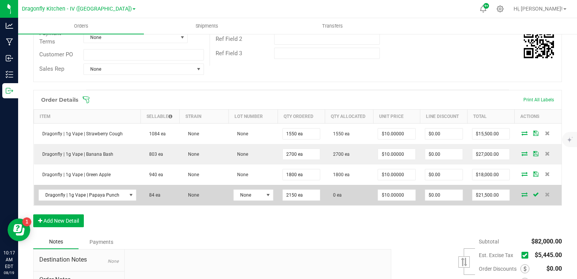
click at [522, 192] on icon at bounding box center [525, 194] width 6 height 5
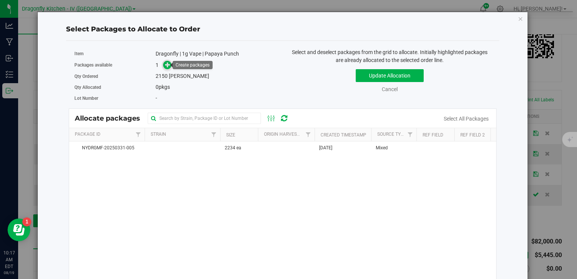
click at [167, 65] on icon at bounding box center [167, 64] width 5 height 5
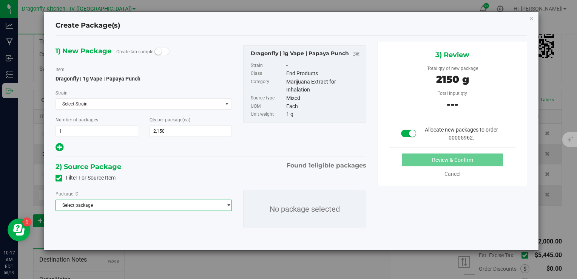
click at [230, 207] on span "select" at bounding box center [229, 205] width 6 height 6
click at [196, 236] on li "NYDRGMF-20250331-005 ( Dragonfly | 1g Vape | Papaya Punch )" at bounding box center [144, 236] width 176 height 11
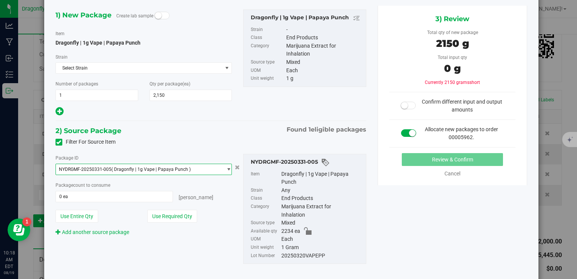
scroll to position [38, 0]
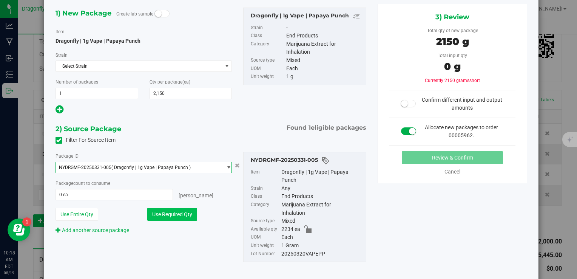
click at [178, 216] on button "Use Required Qty" at bounding box center [172, 214] width 50 height 13
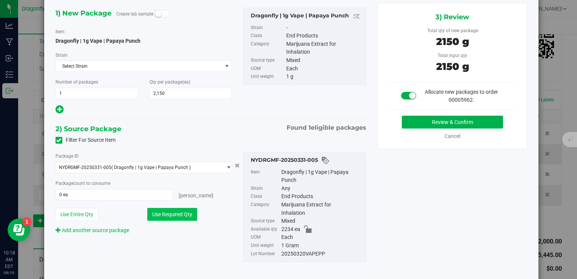
type input "2150 ea"
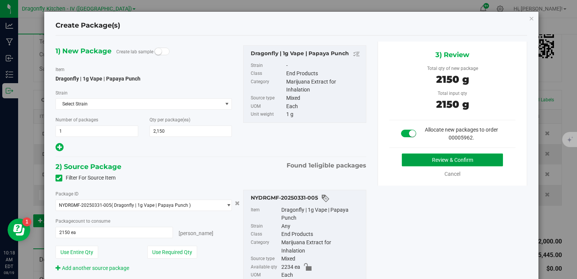
click at [431, 158] on button "Review & Confirm" at bounding box center [452, 159] width 101 height 13
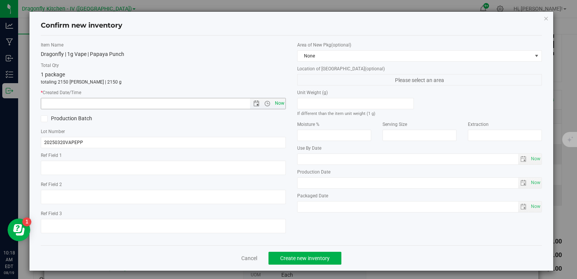
click at [278, 100] on span "Now" at bounding box center [279, 103] width 13 height 11
type input "[DATE] 10:18 AM"
click at [334, 255] on button "Create new inventory" at bounding box center [305, 258] width 73 height 13
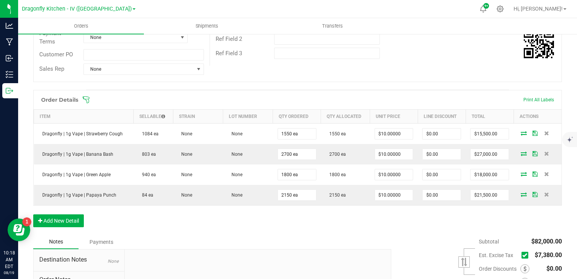
click at [337, 229] on div "Order Details Print All Labels Item Sellable Strain Lot Number Qty Ordered Qty …" at bounding box center [297, 162] width 529 height 145
click at [337, 228] on div "Order Details Print All Labels Item Sellable Strain Lot Number Qty Ordered Qty …" at bounding box center [297, 162] width 529 height 145
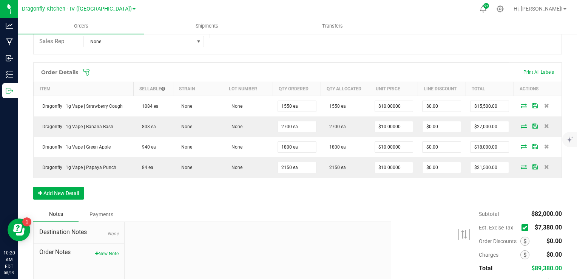
scroll to position [189, 0]
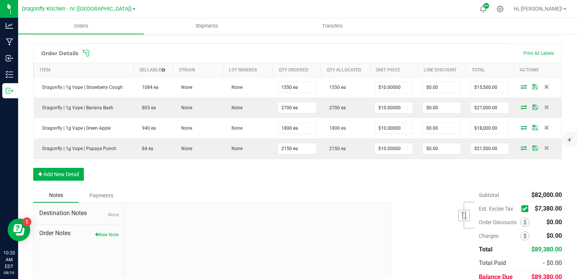
click at [522, 209] on icon at bounding box center [524, 209] width 5 height 0
click at [0, 0] on input "checkbox" at bounding box center [0, 0] width 0 height 0
click at [413, 192] on div "Subtotal $82,000.00 Est. Excise Tax" at bounding box center [474, 236] width 176 height 96
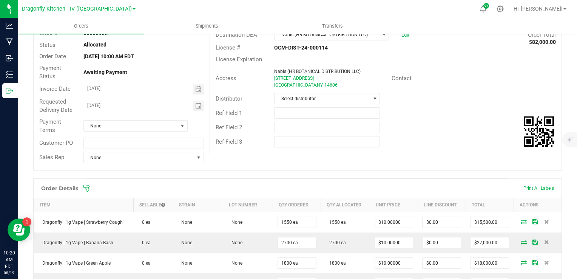
scroll to position [0, 0]
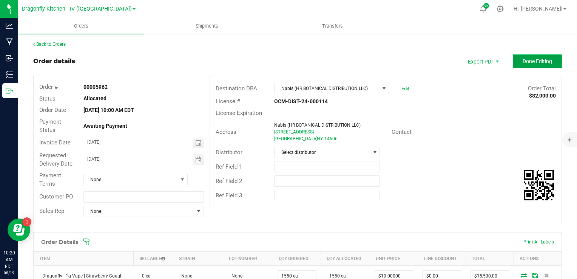
click at [537, 63] on span "Done Editing" at bounding box center [537, 61] width 29 height 6
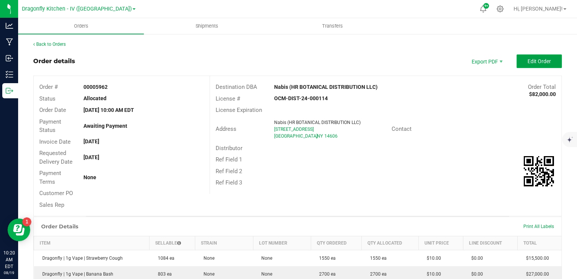
click at [535, 60] on span "Edit Order" at bounding box center [539, 61] width 23 height 6
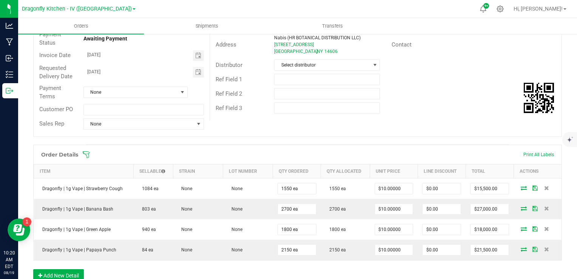
scroll to position [90, 0]
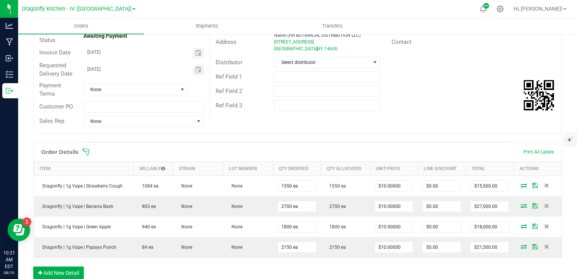
click at [85, 149] on icon at bounding box center [86, 152] width 8 height 8
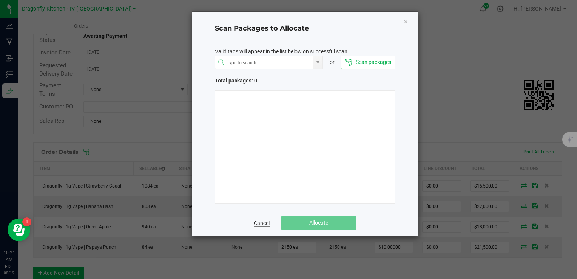
click at [261, 224] on link "Cancel" at bounding box center [262, 223] width 16 height 8
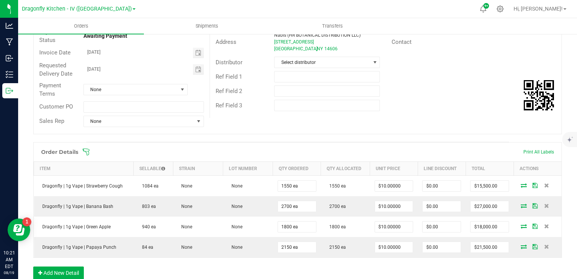
click at [183, 140] on div "Order details Export PDF Done Editing Order # 00005962 Status Allocated Order D…" at bounding box center [297, 183] width 529 height 439
click at [183, 150] on span at bounding box center [346, 152] width 529 height 8
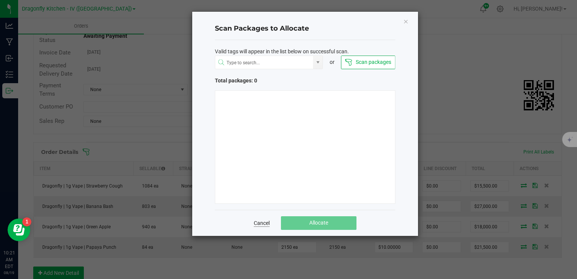
click at [262, 225] on link "Cancel" at bounding box center [262, 223] width 16 height 8
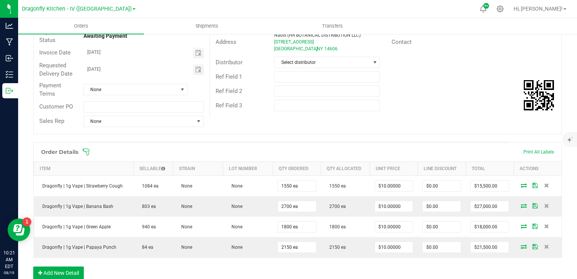
scroll to position [209, 0]
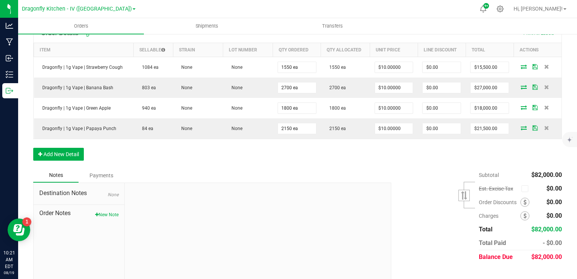
click at [341, 165] on div "Order Details Print All Labels Item Sellable Strain Lot Number Qty Ordered Qty …" at bounding box center [297, 95] width 529 height 145
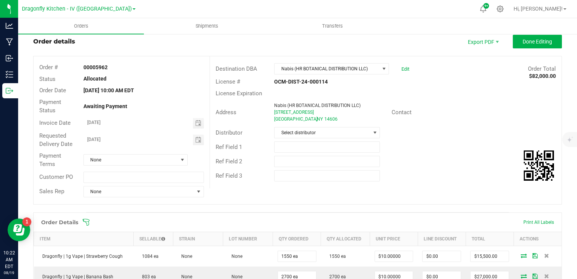
scroll to position [0, 0]
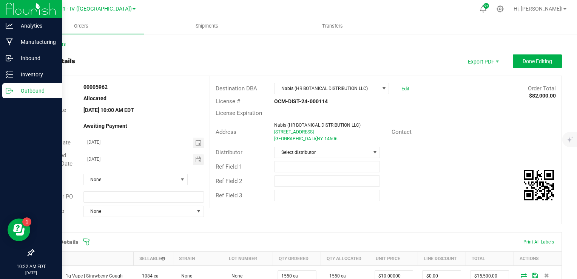
click at [16, 85] on div "Outbound" at bounding box center [32, 90] width 60 height 15
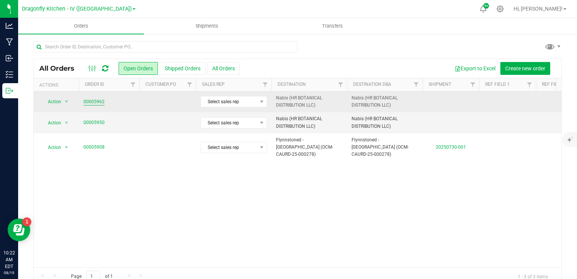
click at [98, 101] on link "00005962" at bounding box center [93, 101] width 21 height 7
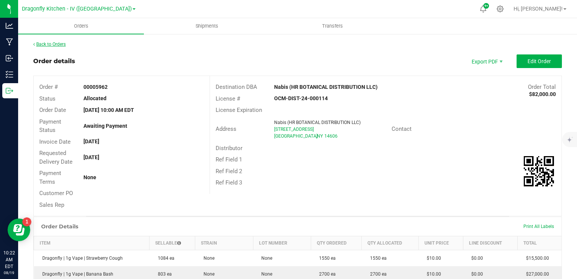
click at [61, 46] on link "Back to Orders" at bounding box center [49, 44] width 32 height 5
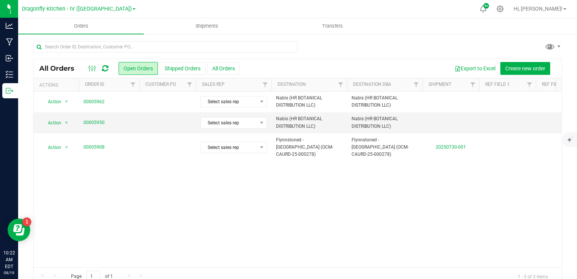
click at [339, 47] on div at bounding box center [297, 49] width 529 height 17
click at [335, 51] on div at bounding box center [297, 49] width 529 height 17
click at [161, 194] on div "Action Action Cancel order Clone order Edit order Mark as fully paid Order audi…" at bounding box center [298, 179] width 528 height 176
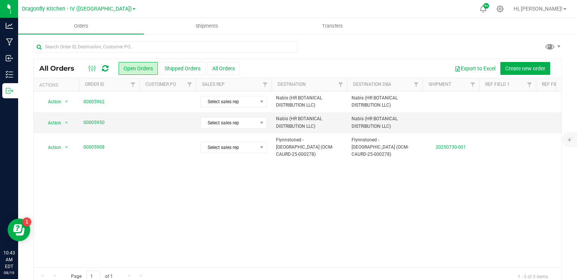
click at [168, 215] on div "Action Action Cancel order Clone order Edit order Mark as fully paid Order audi…" at bounding box center [298, 179] width 528 height 176
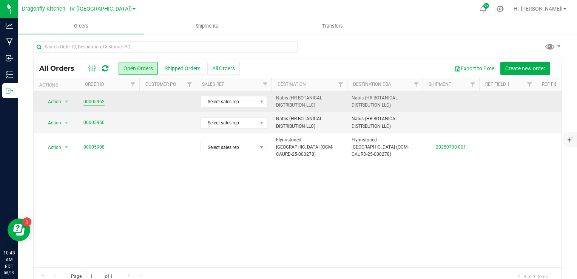
click at [99, 98] on link "00005962" at bounding box center [93, 101] width 21 height 7
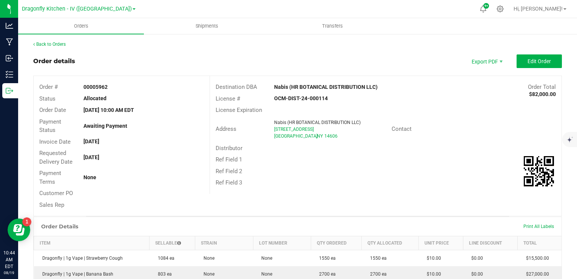
click at [290, 43] on div "Back to Orders" at bounding box center [297, 44] width 529 height 7
click at [284, 53] on div "Back to Orders Order details Export PDF Edit Order Order # 00005962 Status Allo…" at bounding box center [297, 239] width 529 height 397
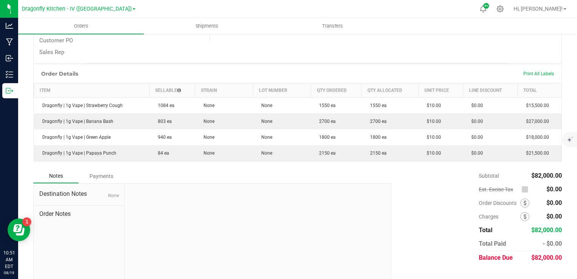
scroll to position [153, 0]
